Goal: Task Accomplishment & Management: Use online tool/utility

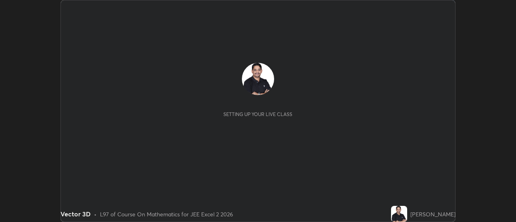
scroll to position [222, 516]
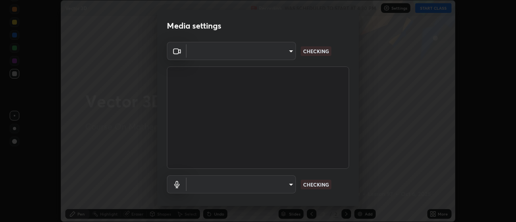
type input "ef013ea04391a6f3c02d818be9d39d876e4c33f846be9846b9b7582d6b98c567"
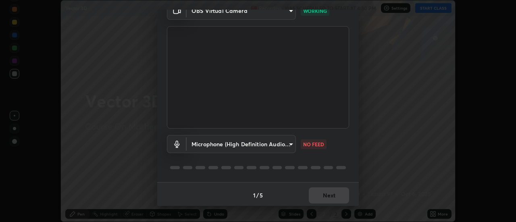
scroll to position [42, 0]
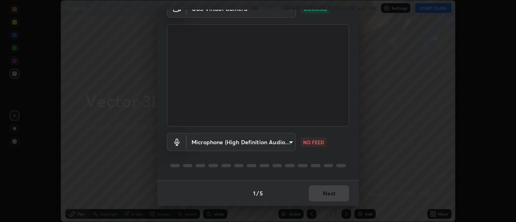
click at [289, 143] on body "Erase all Vector 3D Recording WAS SCHEDULED TO START AT 4:30 PM Settings START …" at bounding box center [258, 111] width 516 height 222
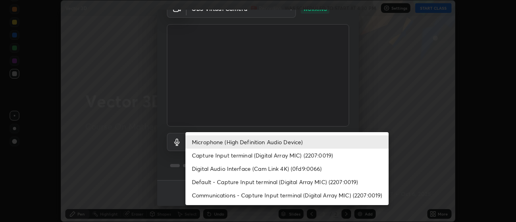
click at [285, 157] on li "Capture Input terminal (Digital Array MIC) (2207:0019)" at bounding box center [287, 155] width 203 height 13
type input "9dc2b91edcd9bcccdd257ac5447a79b4177f3929326efd5753cb27325acd5f1f"
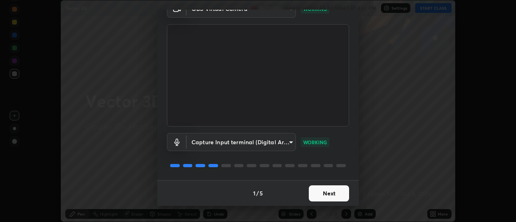
click at [329, 194] on button "Next" at bounding box center [329, 194] width 40 height 16
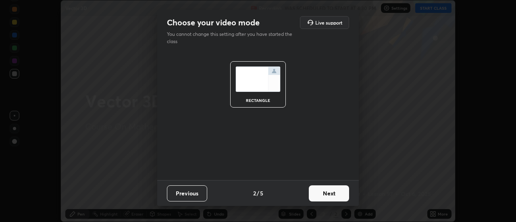
scroll to position [0, 0]
click at [341, 195] on button "Next" at bounding box center [329, 194] width 40 height 16
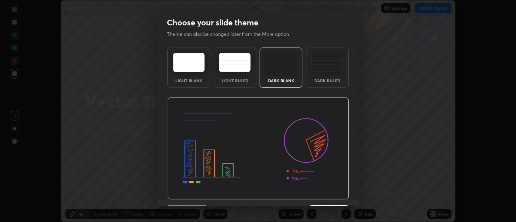
scroll to position [20, 0]
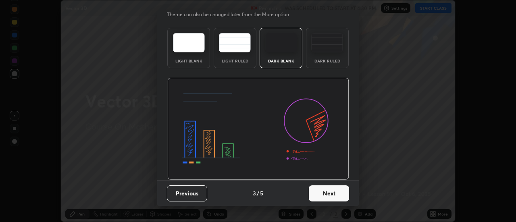
click at [342, 193] on button "Next" at bounding box center [329, 194] width 40 height 16
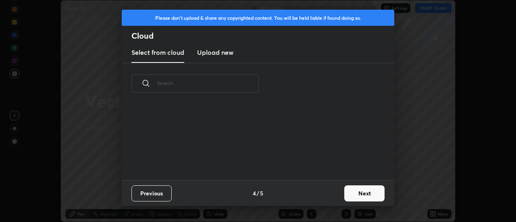
scroll to position [76, 259]
click at [350, 193] on button "Next" at bounding box center [365, 194] width 40 height 16
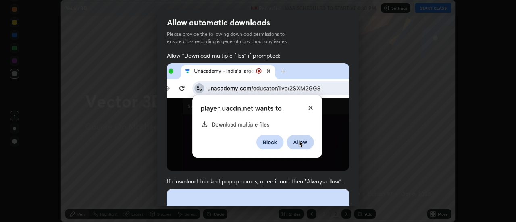
click at [356, 182] on div "Allow "Download multiple files" if prompted: If download blocked popup comes, o…" at bounding box center [258, 222] width 202 height 340
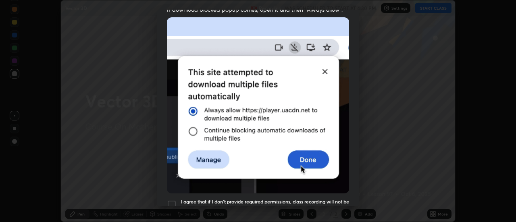
click at [359, 188] on div "Allow automatic downloads Please provide the following download permissions to …" at bounding box center [258, 111] width 516 height 222
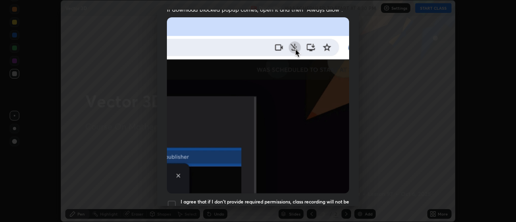
click at [360, 195] on div "Allow automatic downloads Please provide the following download permissions to …" at bounding box center [258, 111] width 516 height 222
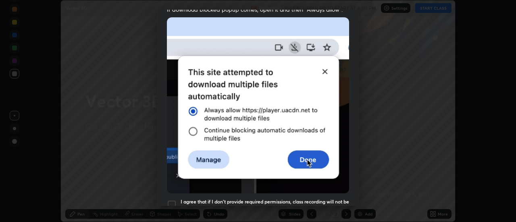
click at [360, 203] on div "Allow automatic downloads Please provide the following download permissions to …" at bounding box center [258, 111] width 516 height 222
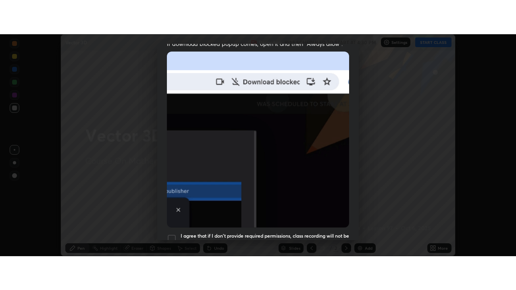
scroll to position [207, 0]
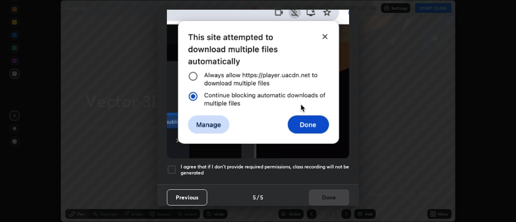
click at [279, 164] on h5 "I agree that if I don't provide required permissions, class recording will not …" at bounding box center [265, 170] width 169 height 13
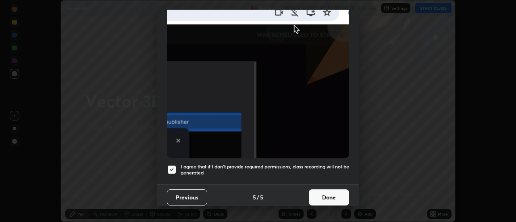
click at [328, 196] on button "Done" at bounding box center [329, 198] width 40 height 16
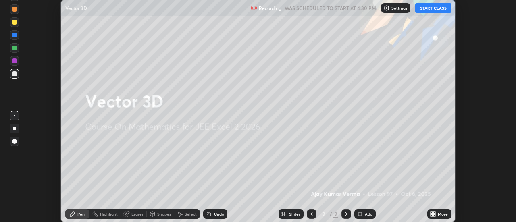
click at [427, 11] on button "START CLASS" at bounding box center [434, 8] width 36 height 10
click at [433, 211] on icon at bounding box center [433, 214] width 6 height 6
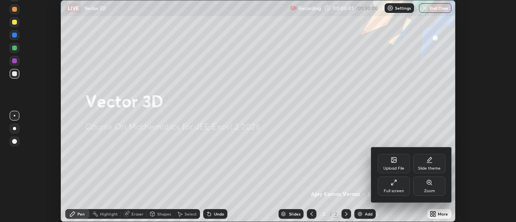
click at [390, 182] on div "Full screen" at bounding box center [394, 186] width 32 height 19
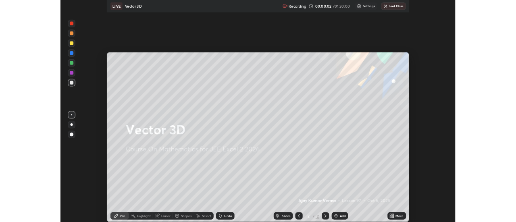
scroll to position [290, 516]
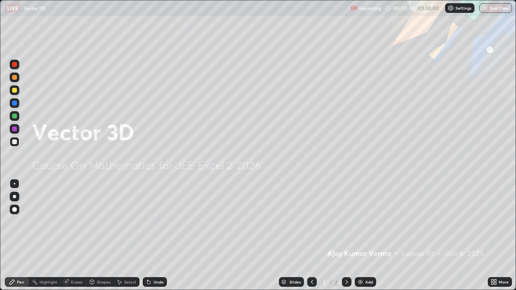
click at [360, 222] on img at bounding box center [360, 282] width 6 height 6
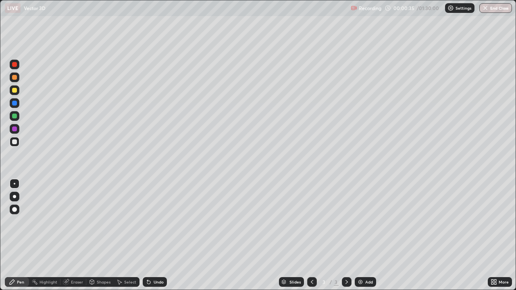
click at [16, 78] on div at bounding box center [14, 77] width 5 height 5
click at [359, 222] on img at bounding box center [360, 282] width 6 height 6
click at [17, 78] on div at bounding box center [14, 77] width 5 height 5
click at [76, 222] on div "Eraser" at bounding box center [77, 282] width 12 height 4
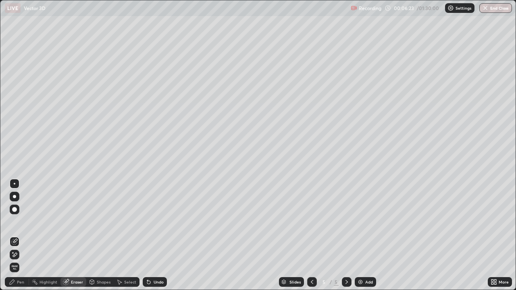
click at [21, 222] on div "Pen" at bounding box center [17, 283] width 24 height 10
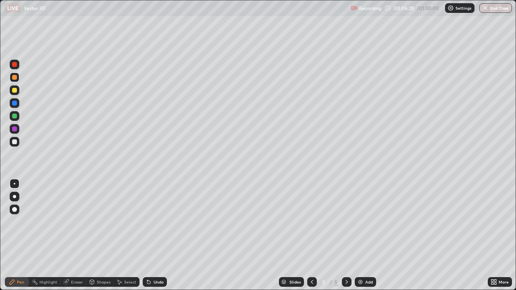
click at [78, 222] on div "Eraser" at bounding box center [77, 282] width 12 height 4
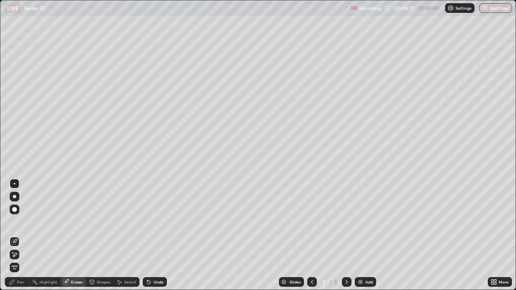
click at [23, 222] on div "Pen" at bounding box center [20, 282] width 7 height 4
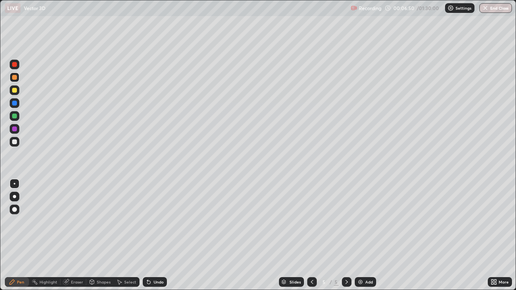
click at [15, 92] on div at bounding box center [14, 90] width 5 height 5
click at [15, 78] on div at bounding box center [14, 77] width 5 height 5
click at [14, 104] on div at bounding box center [14, 103] width 5 height 5
click at [16, 144] on div at bounding box center [14, 142] width 5 height 5
click at [15, 104] on div at bounding box center [14, 103] width 5 height 5
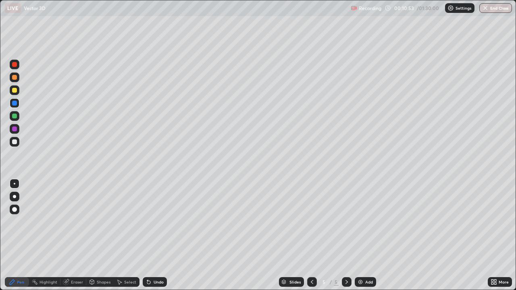
click at [14, 91] on div at bounding box center [14, 90] width 5 height 5
click at [16, 142] on div at bounding box center [14, 142] width 5 height 5
click at [15, 78] on div at bounding box center [14, 77] width 5 height 5
click at [14, 129] on div at bounding box center [14, 129] width 5 height 5
click at [14, 79] on div at bounding box center [14, 77] width 5 height 5
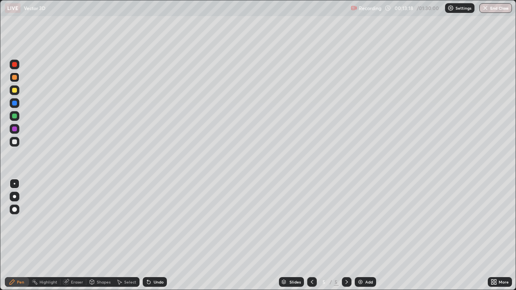
click at [12, 104] on div at bounding box center [15, 103] width 10 height 10
click at [361, 222] on img at bounding box center [360, 282] width 6 height 6
click at [310, 222] on icon at bounding box center [312, 282] width 6 height 6
click at [346, 222] on div at bounding box center [347, 283] width 10 height 10
click at [14, 90] on div at bounding box center [14, 90] width 5 height 5
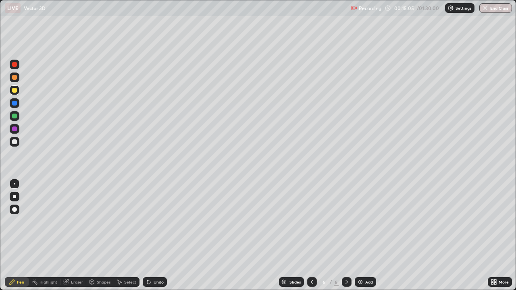
click at [15, 104] on div at bounding box center [14, 103] width 5 height 5
click at [15, 79] on div at bounding box center [14, 77] width 5 height 5
click at [15, 92] on div at bounding box center [14, 90] width 5 height 5
click at [15, 143] on div at bounding box center [14, 142] width 5 height 5
click at [19, 213] on div at bounding box center [15, 209] width 10 height 13
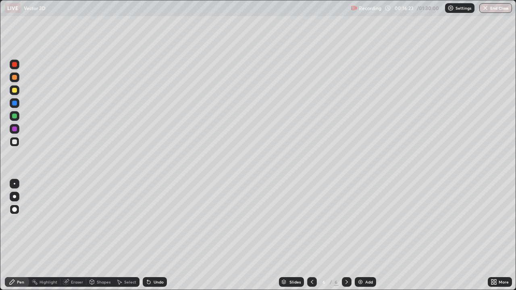
click at [15, 78] on div at bounding box center [14, 77] width 5 height 5
click at [14, 117] on div at bounding box center [14, 116] width 5 height 5
click at [15, 184] on div at bounding box center [15, 184] width 2 height 2
click at [14, 90] on div at bounding box center [14, 90] width 5 height 5
click at [12, 78] on div at bounding box center [14, 77] width 5 height 5
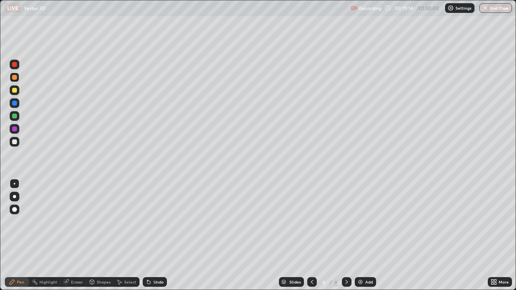
click at [346, 222] on div at bounding box center [347, 283] width 10 height 10
click at [360, 222] on img at bounding box center [360, 282] width 6 height 6
click at [14, 77] on div at bounding box center [14, 77] width 5 height 5
click at [13, 92] on div at bounding box center [14, 90] width 5 height 5
click at [15, 142] on div at bounding box center [14, 142] width 5 height 5
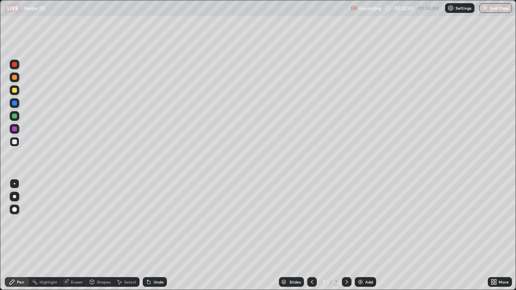
click at [14, 91] on div at bounding box center [14, 90] width 5 height 5
click at [15, 78] on div at bounding box center [14, 77] width 5 height 5
click at [10, 141] on div at bounding box center [15, 142] width 10 height 10
click at [359, 222] on img at bounding box center [360, 282] width 6 height 6
click at [16, 77] on div at bounding box center [14, 77] width 5 height 5
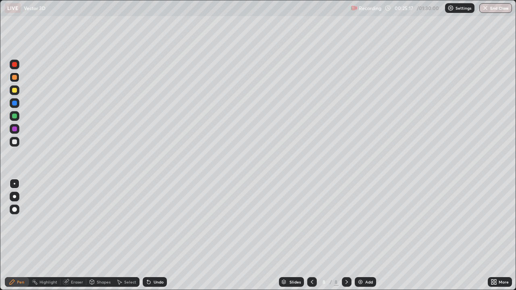
click at [15, 90] on div at bounding box center [14, 90] width 5 height 5
click at [16, 104] on div at bounding box center [14, 103] width 5 height 5
click at [14, 90] on div at bounding box center [14, 90] width 5 height 5
click at [18, 143] on div at bounding box center [15, 142] width 10 height 10
click at [346, 222] on div at bounding box center [347, 283] width 10 height 10
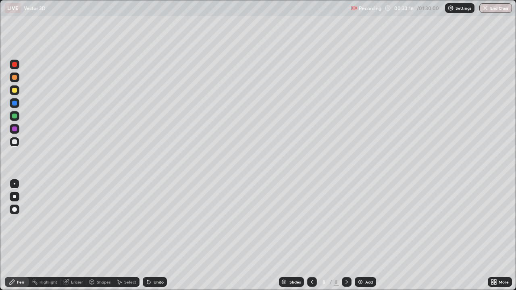
click at [360, 222] on div "Add" at bounding box center [365, 283] width 21 height 10
click at [15, 90] on div at bounding box center [14, 90] width 5 height 5
click at [16, 130] on div at bounding box center [14, 129] width 5 height 5
click at [346, 222] on icon at bounding box center [347, 282] width 2 height 4
click at [356, 222] on div "Add" at bounding box center [365, 283] width 21 height 10
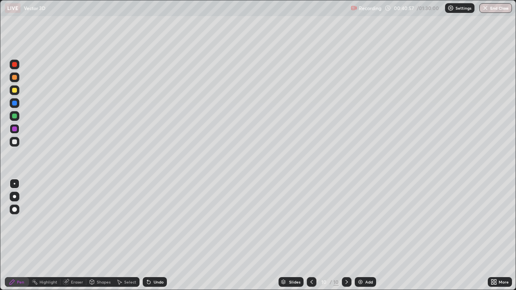
click at [15, 90] on div at bounding box center [14, 90] width 5 height 5
click at [15, 77] on div at bounding box center [14, 77] width 5 height 5
click at [15, 141] on div at bounding box center [14, 142] width 5 height 5
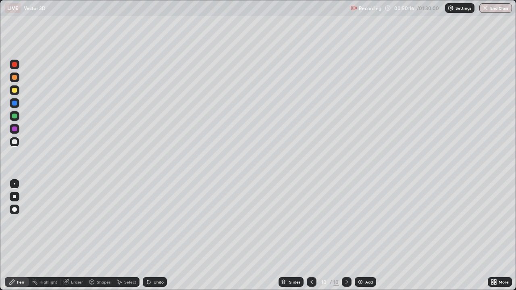
click at [15, 129] on div at bounding box center [14, 129] width 5 height 5
click at [14, 104] on div at bounding box center [14, 103] width 5 height 5
click at [15, 90] on div at bounding box center [14, 90] width 5 height 5
click at [14, 117] on div at bounding box center [14, 116] width 5 height 5
click at [14, 90] on div at bounding box center [14, 90] width 5 height 5
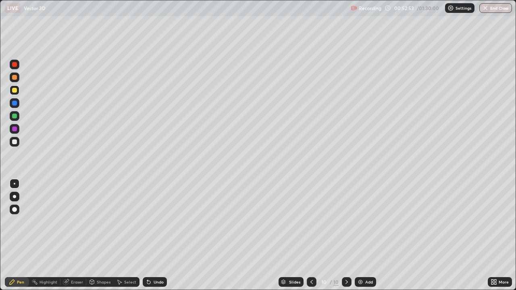
click at [12, 77] on div at bounding box center [14, 77] width 5 height 5
click at [13, 144] on div at bounding box center [14, 142] width 5 height 5
click at [15, 222] on div at bounding box center [14, 225] width 13 height 97
click at [15, 141] on div at bounding box center [14, 142] width 5 height 5
click at [15, 116] on div at bounding box center [14, 116] width 5 height 5
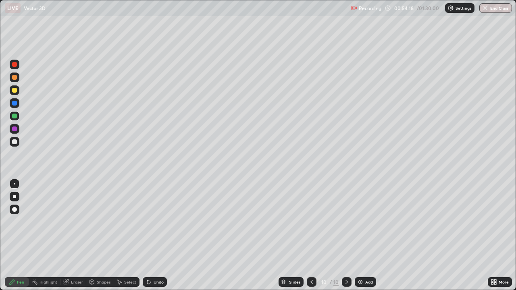
click at [80, 222] on div "Eraser" at bounding box center [77, 282] width 12 height 4
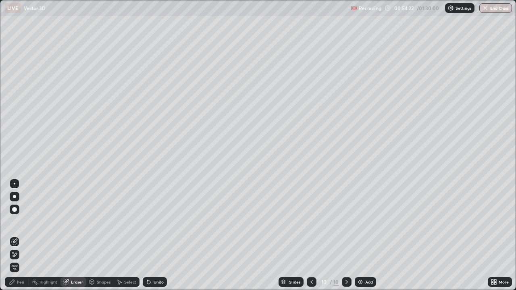
click at [18, 222] on div "Pen" at bounding box center [20, 282] width 7 height 4
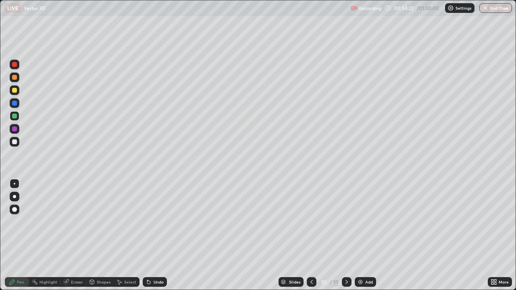
click at [15, 142] on div at bounding box center [14, 142] width 5 height 5
click at [12, 117] on div at bounding box center [14, 116] width 5 height 5
click at [15, 143] on div at bounding box center [14, 142] width 5 height 5
click at [359, 222] on img at bounding box center [360, 282] width 6 height 6
click at [18, 77] on div at bounding box center [15, 78] width 10 height 10
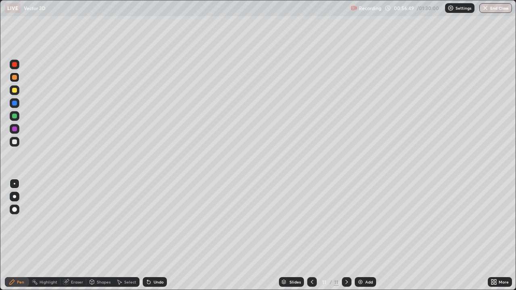
click at [13, 91] on div at bounding box center [14, 90] width 5 height 5
click at [16, 91] on div at bounding box center [14, 90] width 5 height 5
click at [16, 77] on div at bounding box center [14, 77] width 5 height 5
click at [311, 222] on icon at bounding box center [312, 282] width 6 height 6
click at [346, 222] on icon at bounding box center [347, 282] width 6 height 6
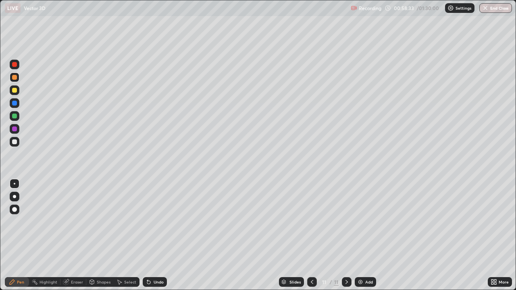
click at [310, 222] on icon at bounding box center [312, 282] width 6 height 6
click at [346, 222] on icon at bounding box center [347, 282] width 6 height 6
click at [10, 92] on div at bounding box center [15, 91] width 10 height 10
click at [16, 141] on div at bounding box center [14, 142] width 5 height 5
click at [14, 103] on div at bounding box center [14, 103] width 5 height 5
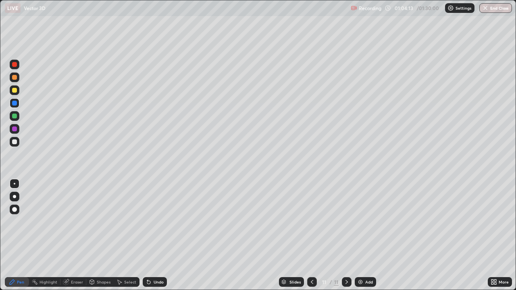
click at [346, 222] on icon at bounding box center [347, 282] width 6 height 6
click at [365, 222] on div "Add" at bounding box center [365, 283] width 21 height 10
click at [16, 89] on div at bounding box center [14, 90] width 5 height 5
click at [14, 117] on div at bounding box center [14, 116] width 5 height 5
click at [16, 91] on div at bounding box center [14, 90] width 5 height 5
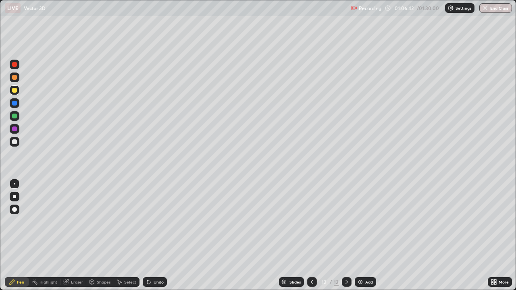
click at [15, 104] on div at bounding box center [14, 103] width 5 height 5
click at [12, 79] on div at bounding box center [14, 77] width 5 height 5
click at [364, 222] on div "Add" at bounding box center [365, 283] width 21 height 10
click at [14, 116] on div at bounding box center [14, 116] width 5 height 5
click at [14, 103] on div at bounding box center [14, 103] width 5 height 5
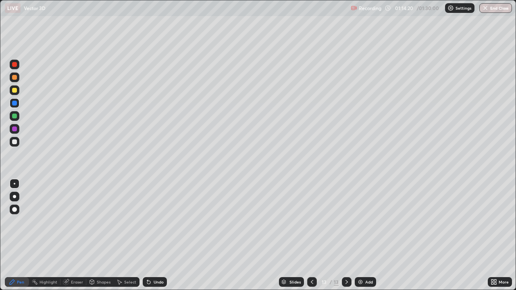
click at [11, 90] on div at bounding box center [15, 91] width 10 height 10
click at [77, 222] on div "Eraser" at bounding box center [77, 282] width 12 height 4
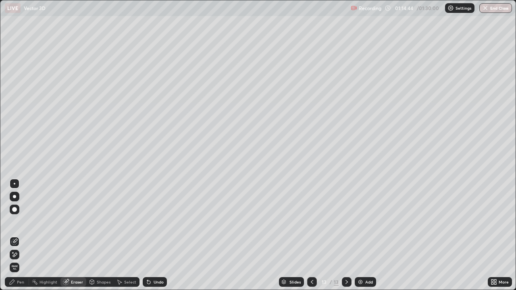
click at [18, 222] on div "Pen" at bounding box center [20, 282] width 7 height 4
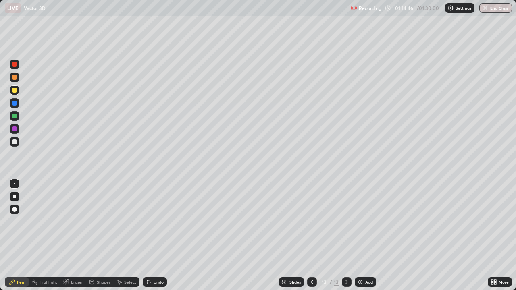
click at [13, 78] on div at bounding box center [14, 77] width 5 height 5
click at [16, 130] on div at bounding box center [14, 129] width 5 height 5
click at [14, 90] on div at bounding box center [14, 90] width 5 height 5
click at [78, 222] on div "Eraser" at bounding box center [77, 282] width 12 height 4
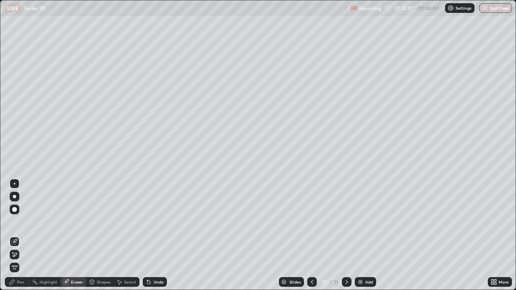
click at [24, 222] on div "Pen" at bounding box center [20, 282] width 7 height 4
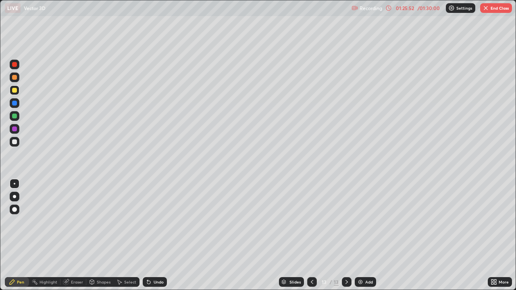
click at [496, 6] on button "End Class" at bounding box center [496, 8] width 32 height 10
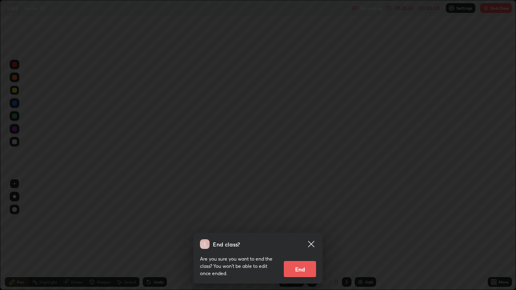
click at [306, 222] on button "End" at bounding box center [300, 269] width 32 height 16
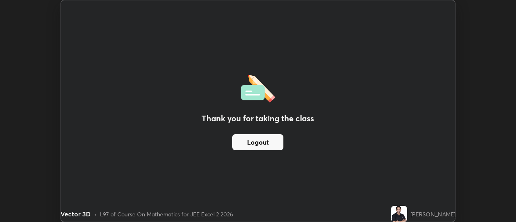
scroll to position [40119, 39824]
